Goal: Find specific page/section: Find specific page/section

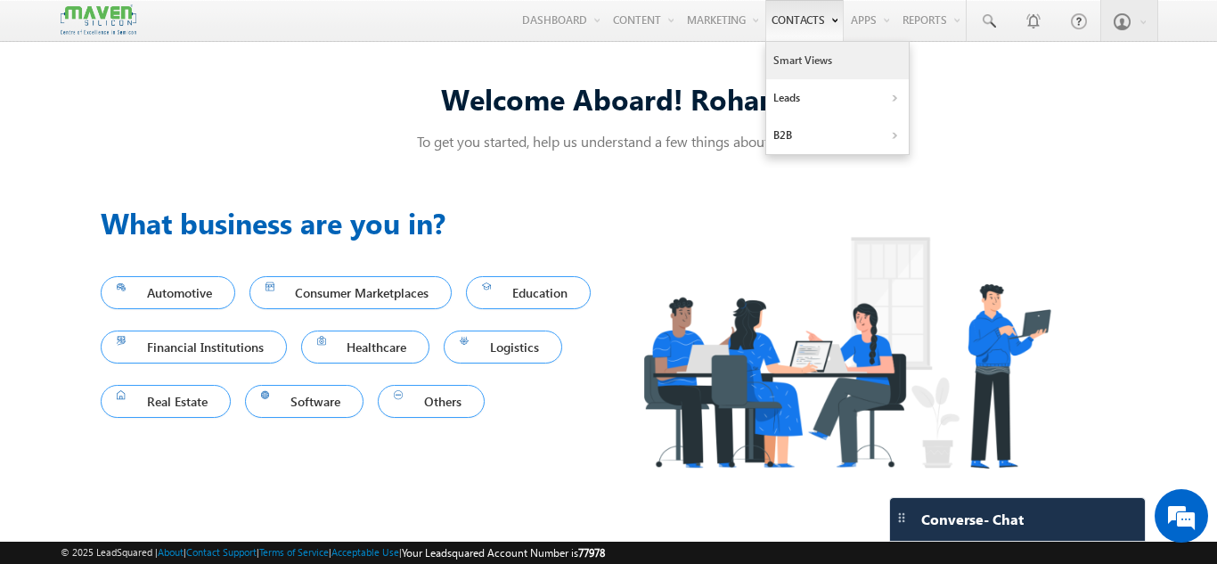
click at [804, 76] on link "Smart Views" at bounding box center [837, 60] width 143 height 37
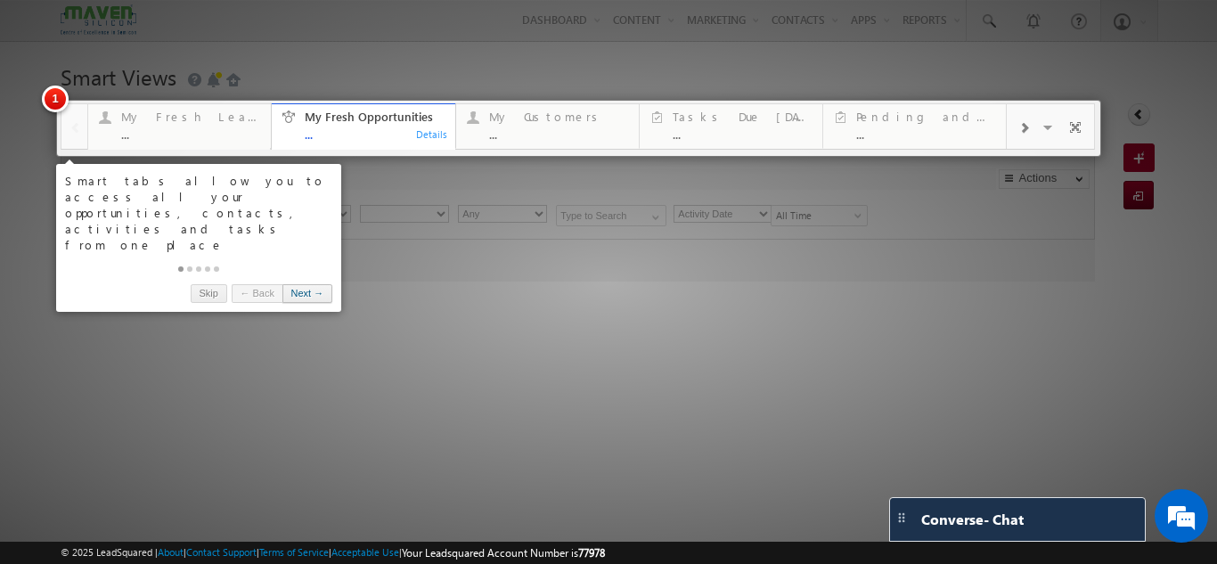
type input "Current User"
click at [326, 284] on link "Next →" at bounding box center [307, 293] width 50 height 19
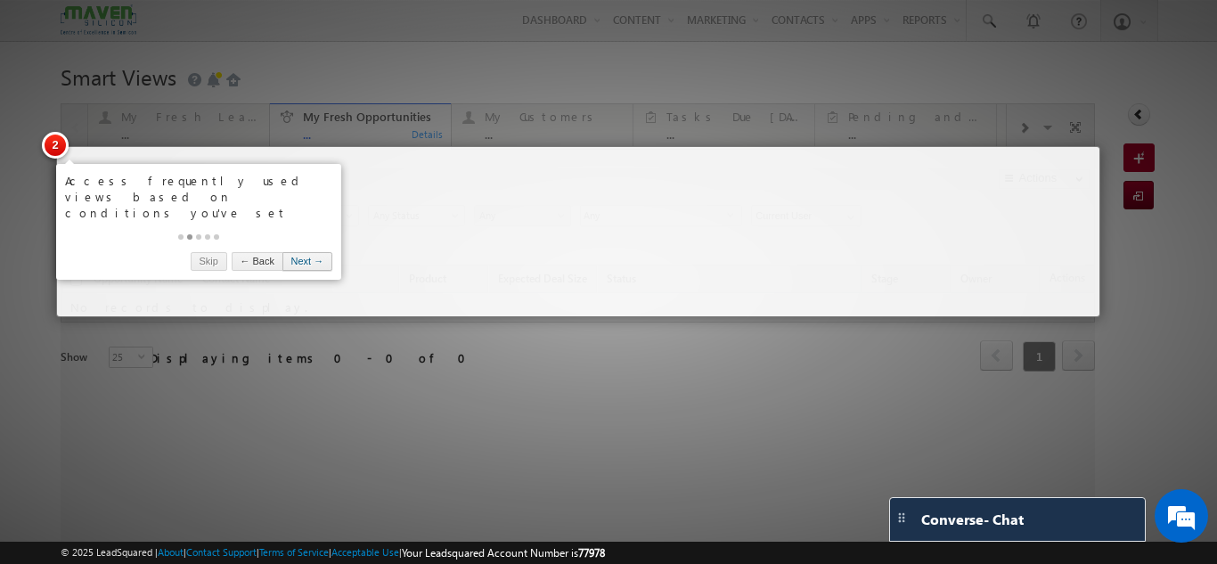
click at [320, 254] on link "Next →" at bounding box center [307, 261] width 50 height 19
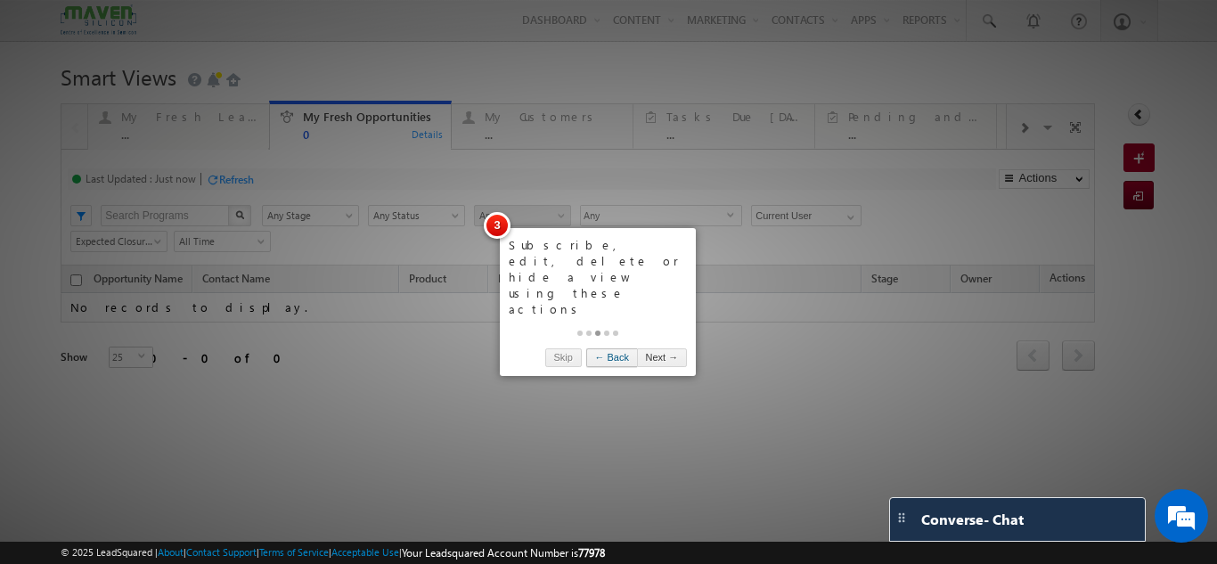
click at [602, 348] on link "← Back" at bounding box center [611, 357] width 51 height 19
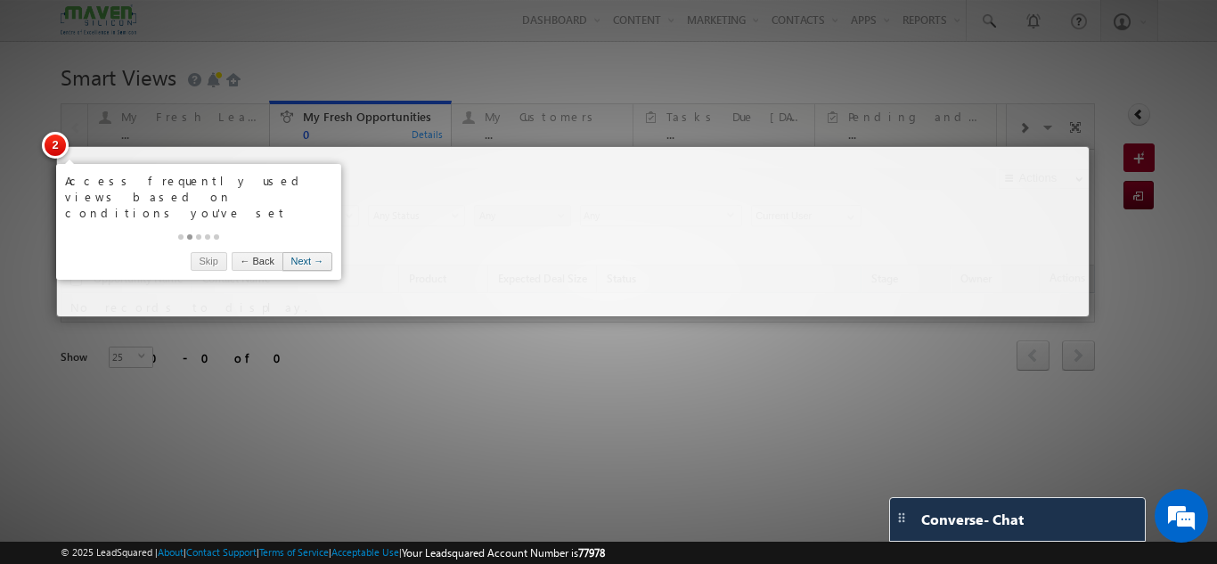
click at [299, 252] on link "Next →" at bounding box center [307, 261] width 50 height 19
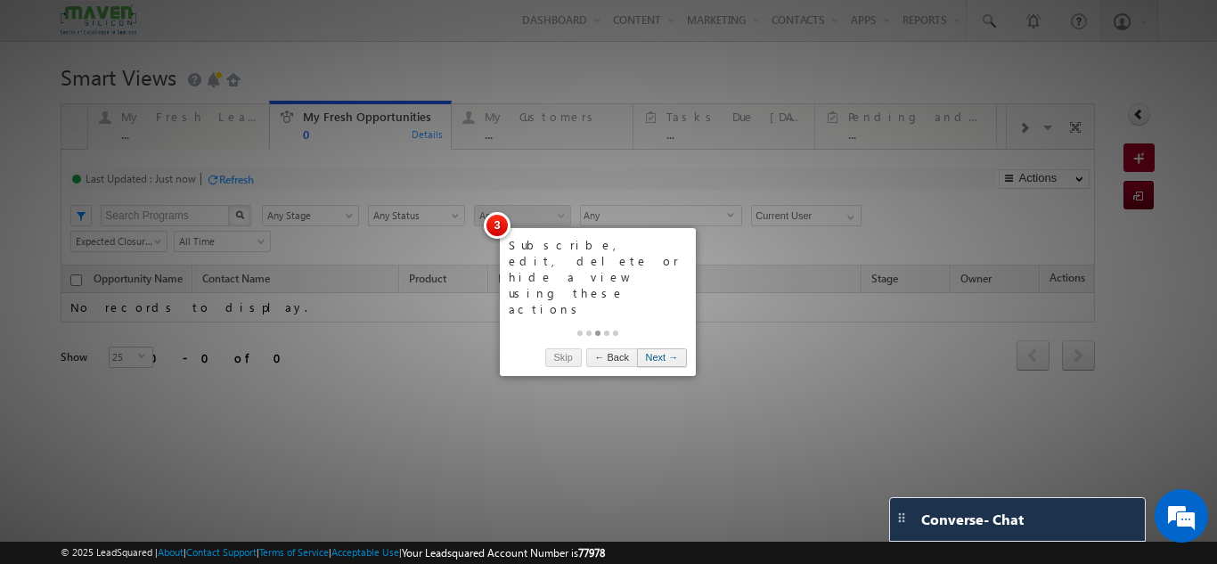
click at [657, 348] on link "Next →" at bounding box center [662, 357] width 50 height 19
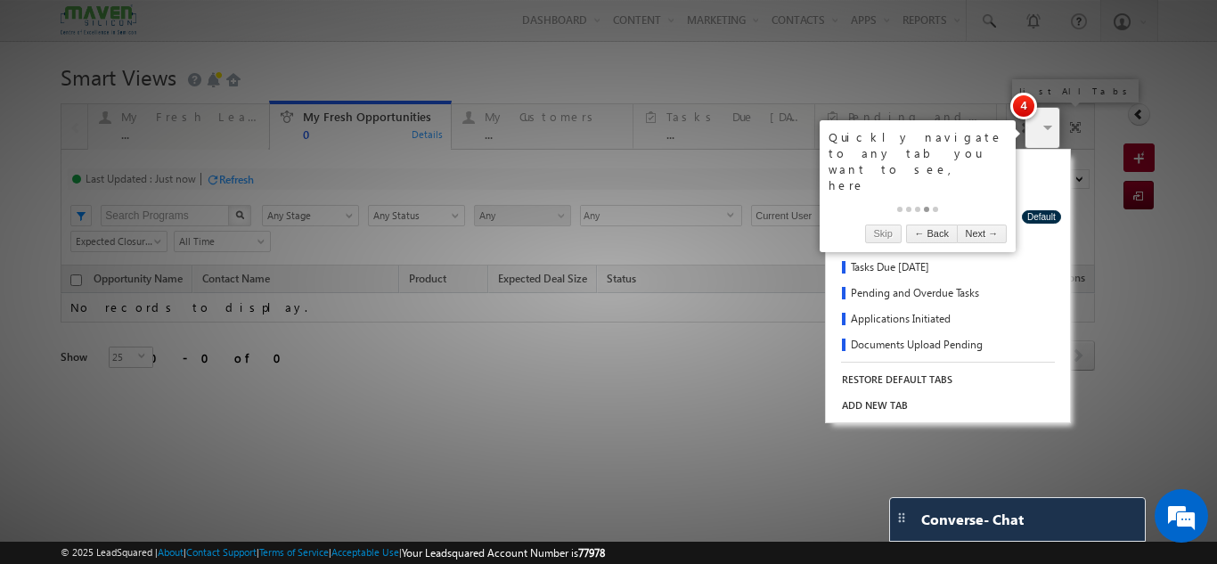
click at [1041, 125] on span at bounding box center [1050, 129] width 18 height 37
click at [704, 169] on div at bounding box center [608, 282] width 1217 height 564
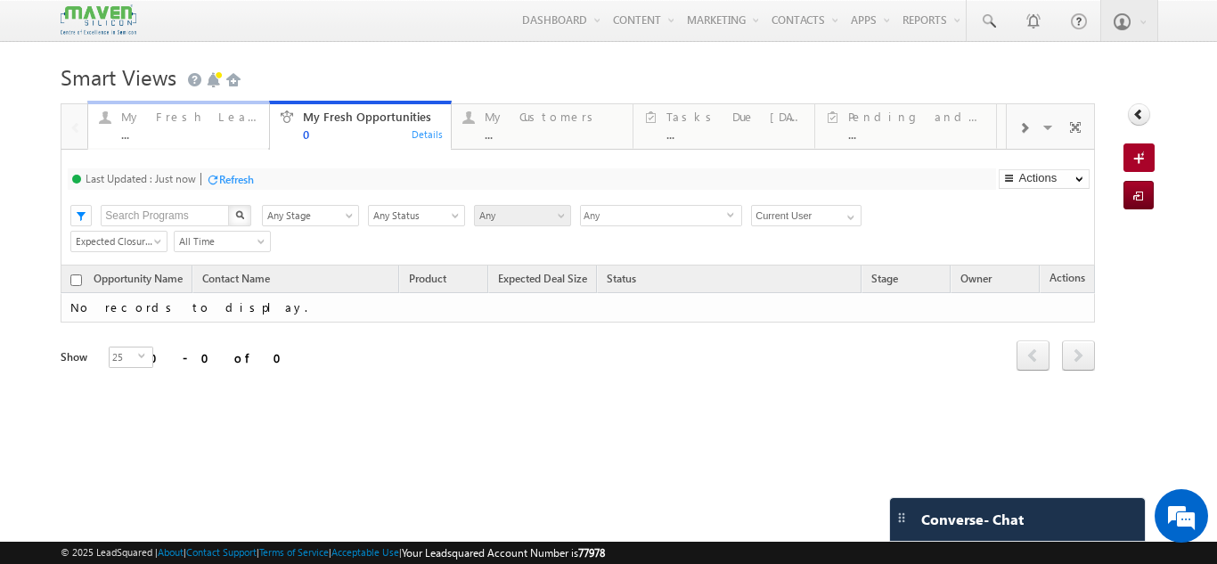
click at [188, 136] on div "..." at bounding box center [189, 133] width 137 height 13
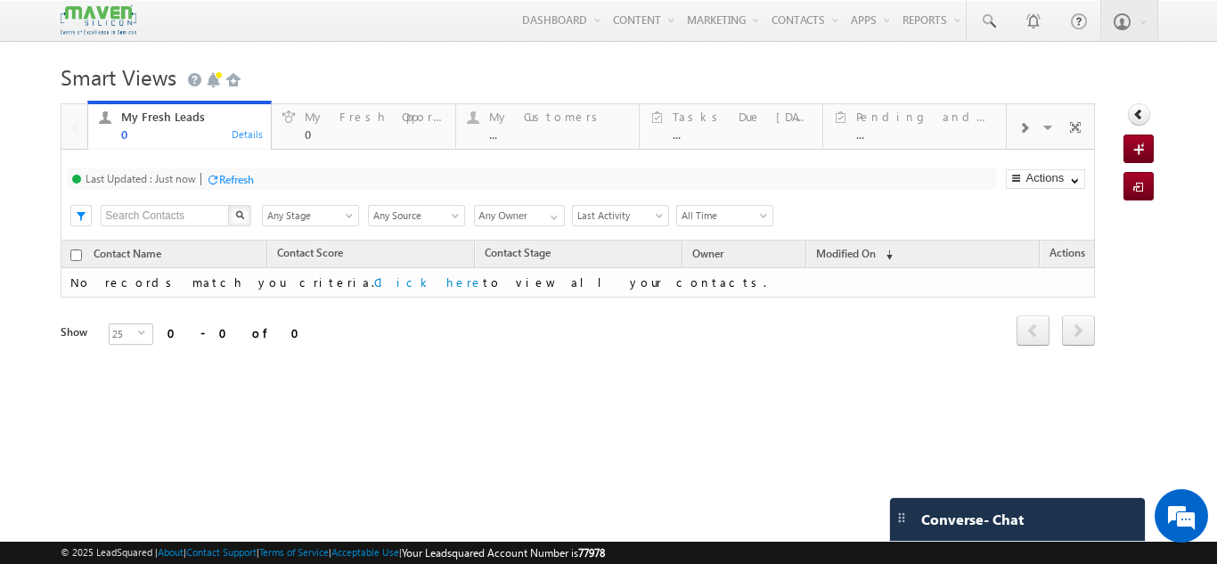
click at [1019, 134] on span at bounding box center [1024, 128] width 11 height 14
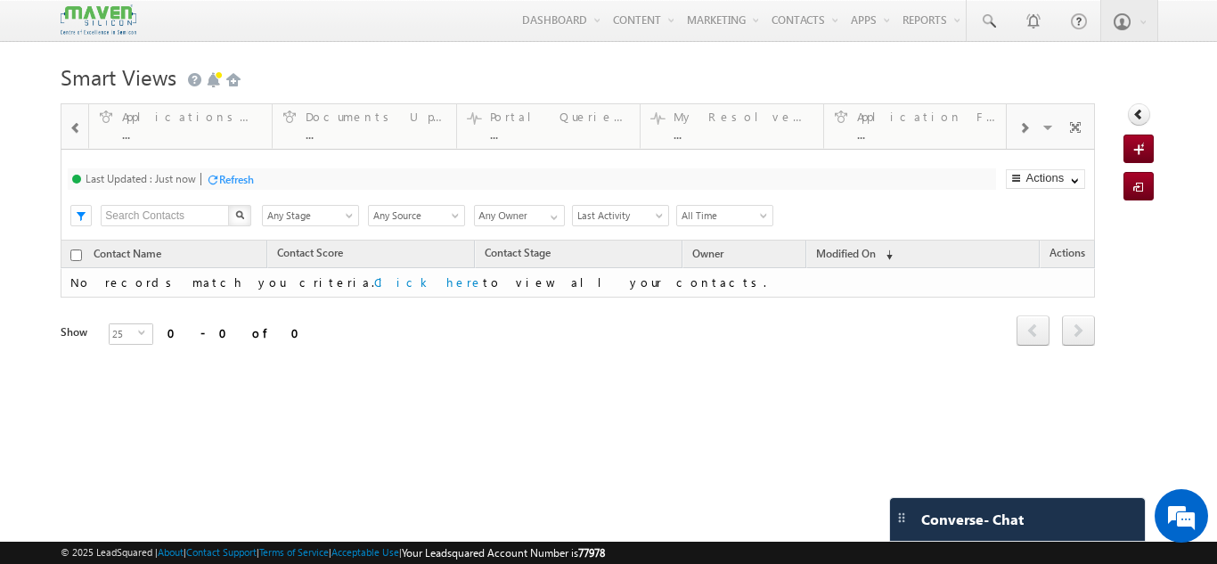
click at [1019, 134] on span at bounding box center [1024, 128] width 11 height 14
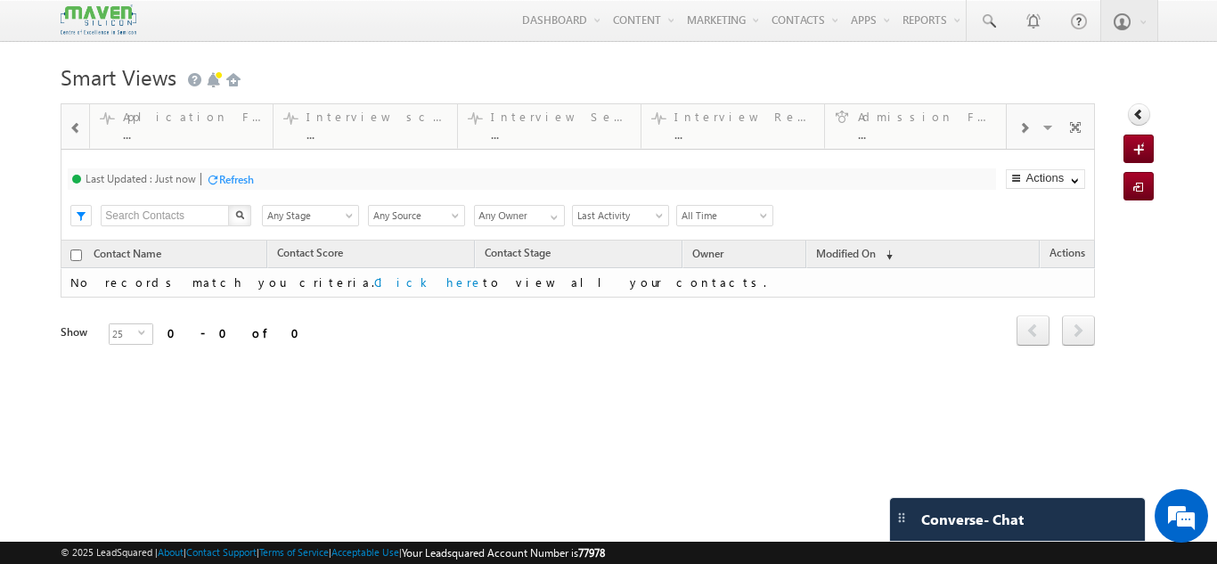
click at [1019, 134] on span at bounding box center [1024, 128] width 11 height 14
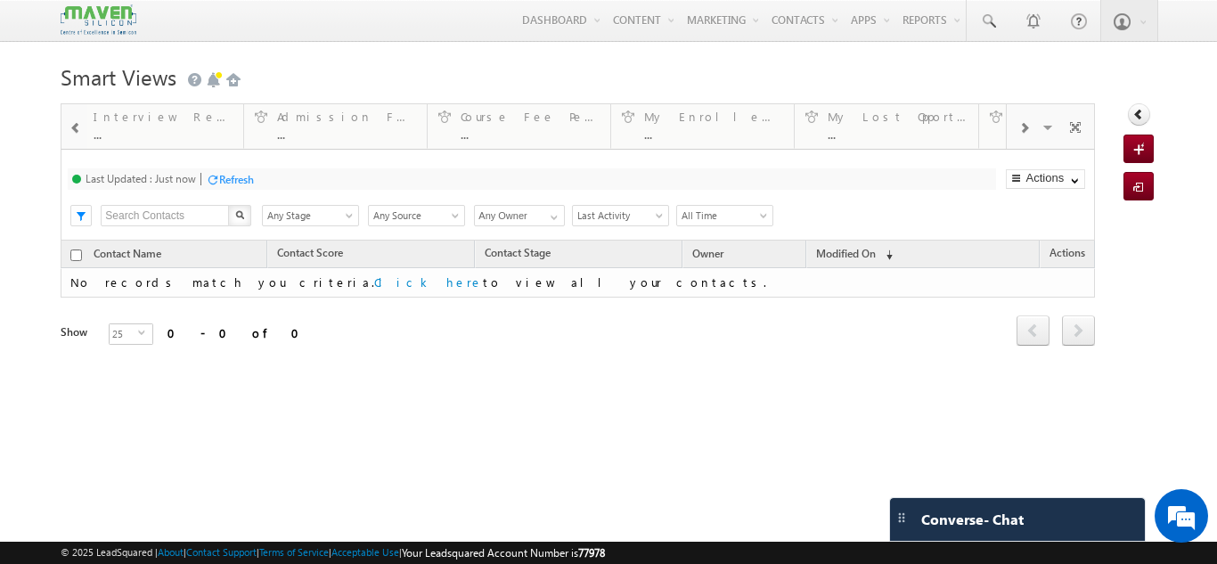
click at [1019, 134] on span at bounding box center [1024, 128] width 11 height 14
click at [1019, 134] on div "Visible Tabs My Fresh Leads Default My Fresh Opportunities Default My Customers…" at bounding box center [1050, 125] width 87 height 43
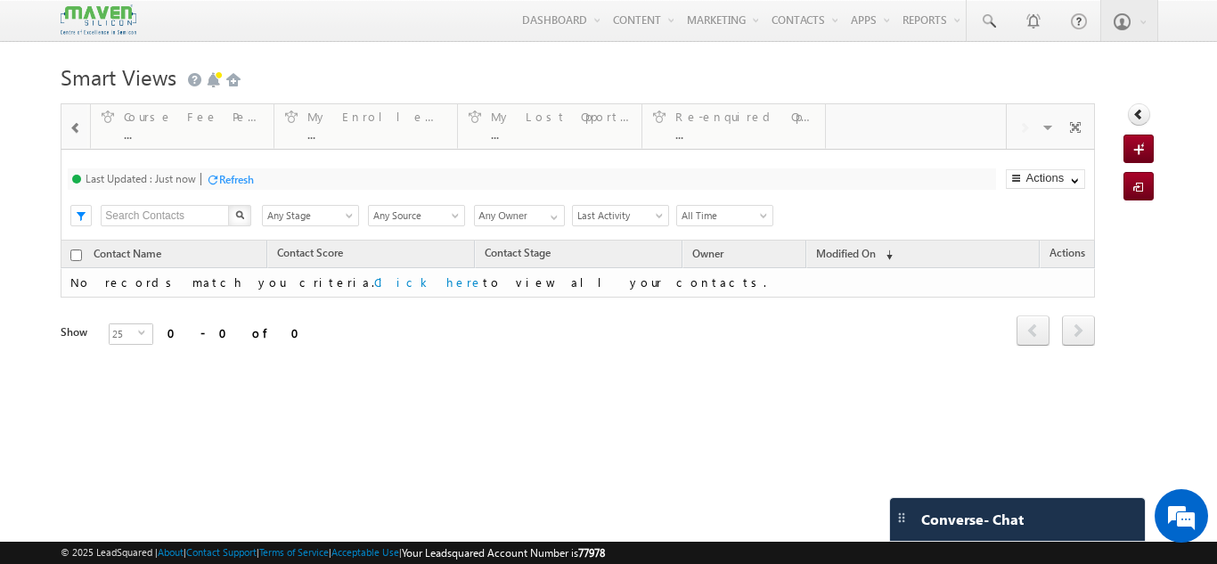
click at [1019, 134] on div "Visible Tabs My Fresh Leads Default My Fresh Opportunities Default My Customers…" at bounding box center [1050, 125] width 87 height 43
click at [330, 222] on span "Any Stage" at bounding box center [308, 216] width 90 height 16
click at [431, 217] on span "Any Source" at bounding box center [414, 216] width 90 height 16
click at [512, 171] on div "Last Updated : Less than a minute ago Refresh Refreshing..." at bounding box center [532, 178] width 928 height 21
